Goal: Information Seeking & Learning: Find specific fact

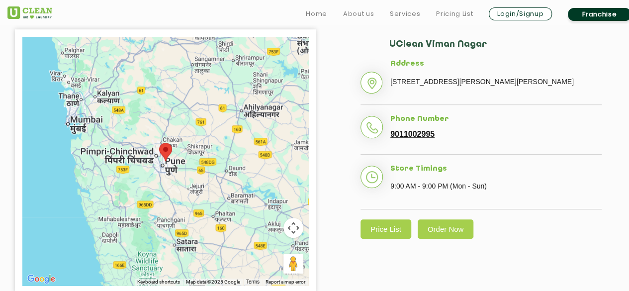
scroll to position [246, 0]
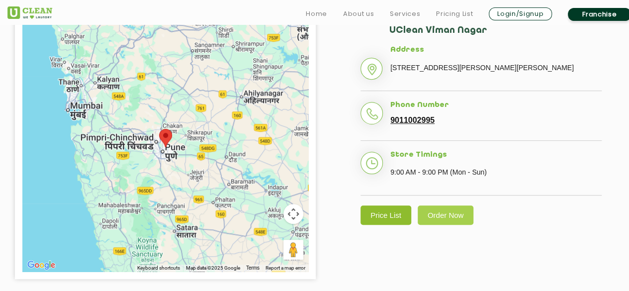
click at [399, 225] on link "Price List" at bounding box center [385, 214] width 51 height 19
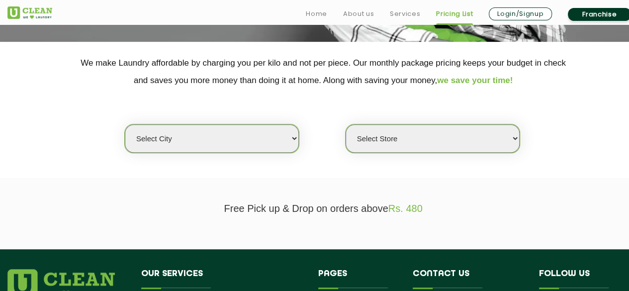
scroll to position [189, 0]
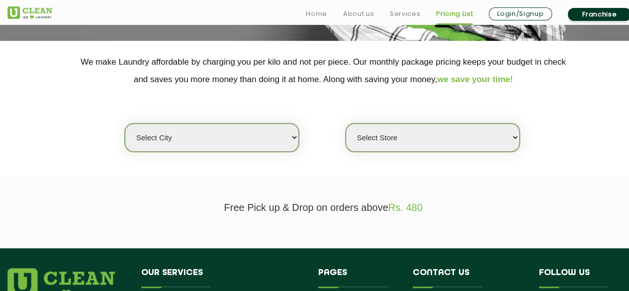
click at [209, 136] on select "Select city [GEOGRAPHIC_DATA] [GEOGRAPHIC_DATA] [GEOGRAPHIC_DATA] [GEOGRAPHIC_D…" at bounding box center [212, 137] width 174 height 28
select select "4"
click at [125, 123] on select "Select city [GEOGRAPHIC_DATA] [GEOGRAPHIC_DATA] [GEOGRAPHIC_DATA] [GEOGRAPHIC_D…" at bounding box center [212, 137] width 174 height 28
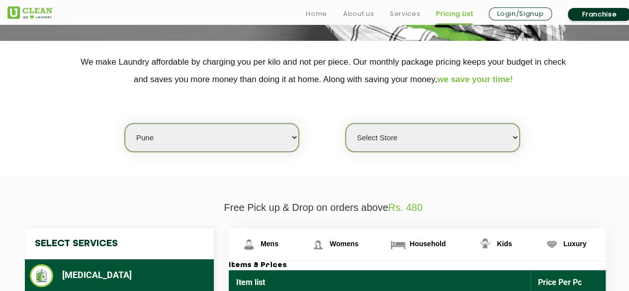
click at [421, 140] on select "Select Store [GEOGRAPHIC_DATA] [GEOGRAPHIC_DATA] [GEOGRAPHIC_DATA] [GEOGRAPHIC_…" at bounding box center [432, 137] width 174 height 28
select select "355"
click at [345, 123] on select "Select Store [GEOGRAPHIC_DATA] [GEOGRAPHIC_DATA] [GEOGRAPHIC_DATA] [GEOGRAPHIC_…" at bounding box center [432, 137] width 174 height 28
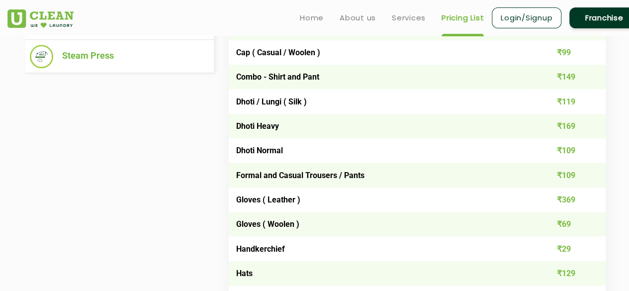
scroll to position [405, 0]
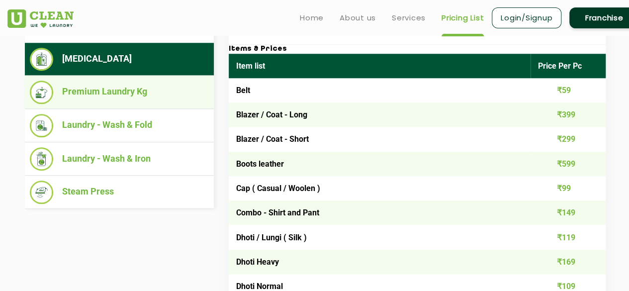
click at [157, 99] on li "Premium Laundry Kg" at bounding box center [119, 92] width 179 height 23
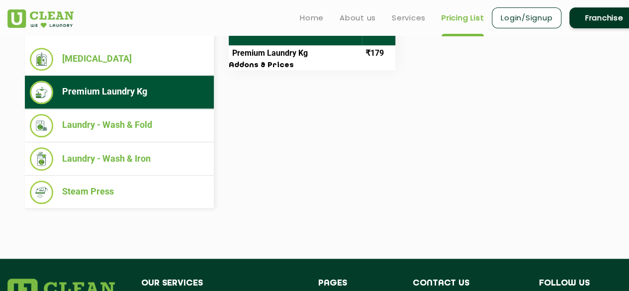
click at [315, 58] on td "Premium Laundry Kg" at bounding box center [295, 53] width 133 height 16
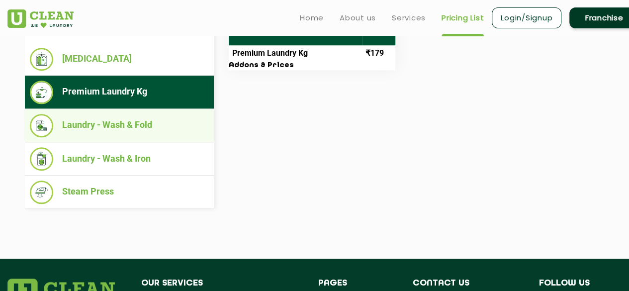
click at [170, 118] on li "Laundry - Wash & Fold" at bounding box center [119, 125] width 179 height 23
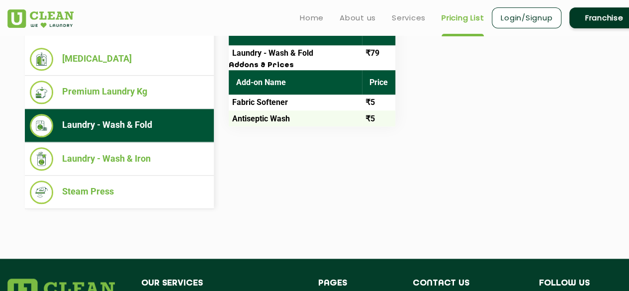
click at [170, 118] on li "Laundry - Wash & Fold" at bounding box center [119, 125] width 179 height 23
click at [287, 51] on td "Laundry - Wash & Fold" at bounding box center [295, 53] width 133 height 16
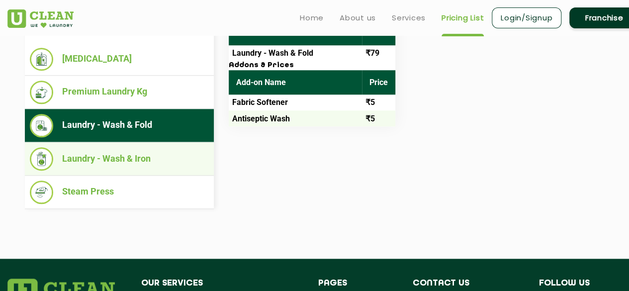
click at [191, 159] on li "Laundry - Wash & Iron" at bounding box center [119, 158] width 179 height 23
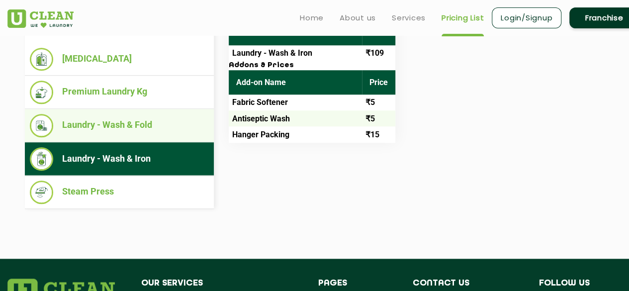
click at [191, 129] on li "Laundry - Wash & Fold" at bounding box center [119, 125] width 179 height 23
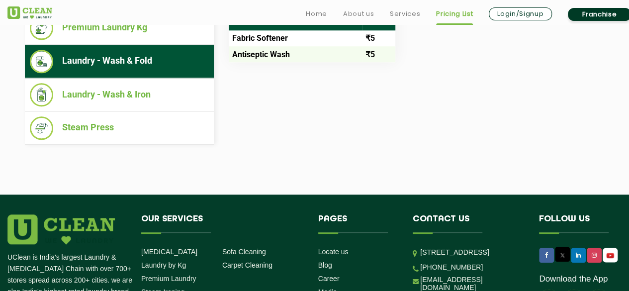
scroll to position [474, 0]
